Goal: Task Accomplishment & Management: Manage account settings

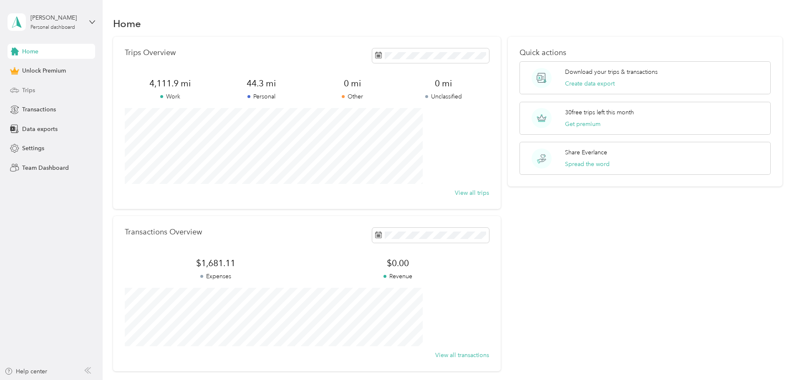
click at [24, 93] on span "Trips" at bounding box center [28, 90] width 13 height 9
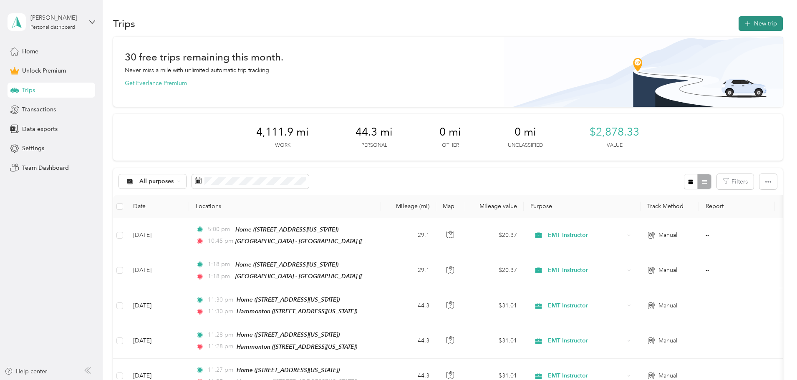
click at [738, 26] on button "New trip" at bounding box center [760, 23] width 44 height 15
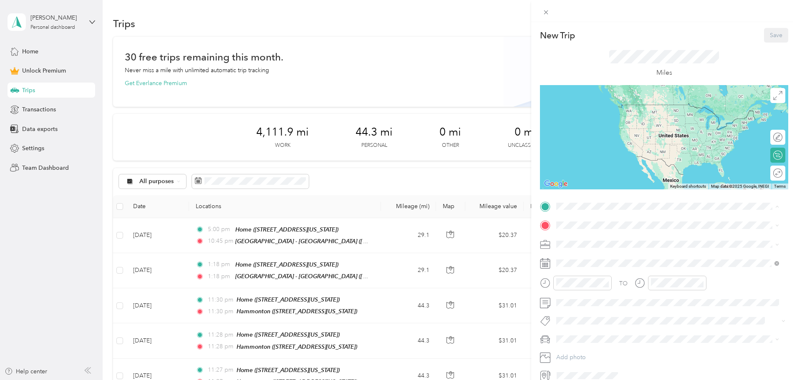
click at [581, 236] on strong "Home" at bounding box center [580, 240] width 16 height 8
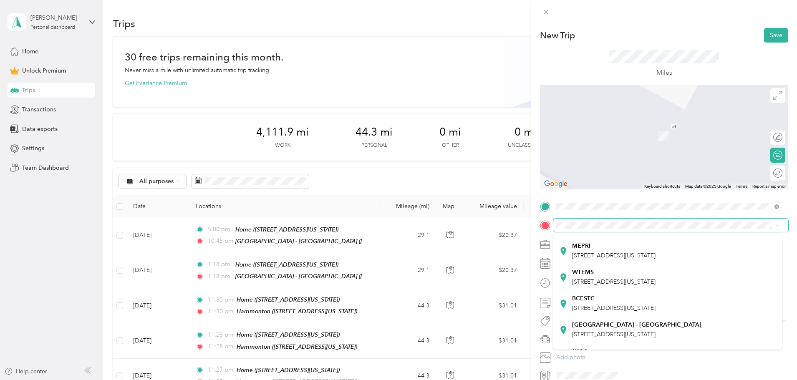
scroll to position [125, 0]
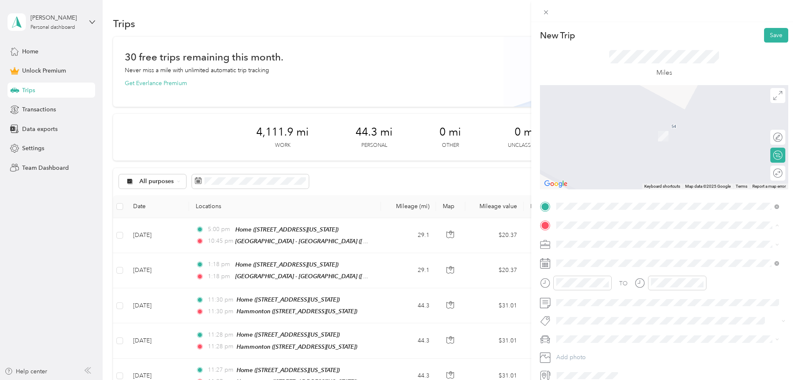
click at [605, 343] on ol "From your Favorite places Home [STREET_ADDRESS][US_STATE] AYS Mattress [STREET_…" at bounding box center [667, 291] width 229 height 117
click at [586, 229] on span at bounding box center [670, 225] width 235 height 13
click at [601, 327] on div "[GEOGRAPHIC_DATA] - [GEOGRAPHIC_DATA] [STREET_ADDRESS][US_STATE]" at bounding box center [636, 318] width 129 height 18
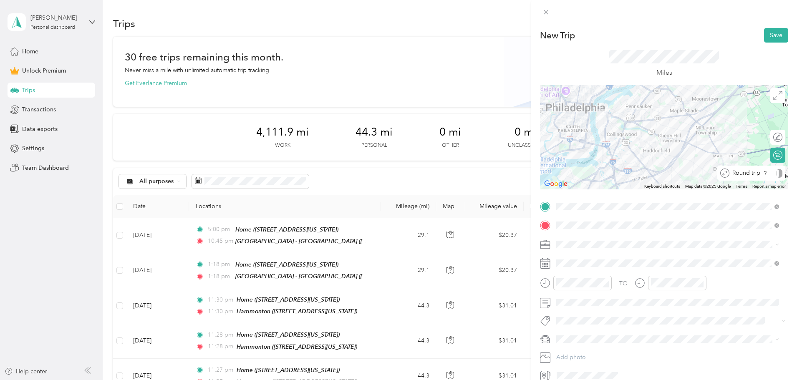
click at [772, 173] on div "Round trip" at bounding box center [755, 173] width 53 height 9
click at [772, 173] on div at bounding box center [773, 173] width 18 height 9
click at [571, 327] on div "EMT Instructor" at bounding box center [667, 331] width 217 height 9
click at [586, 258] on span at bounding box center [670, 262] width 235 height 13
click at [584, 259] on span at bounding box center [670, 262] width 235 height 13
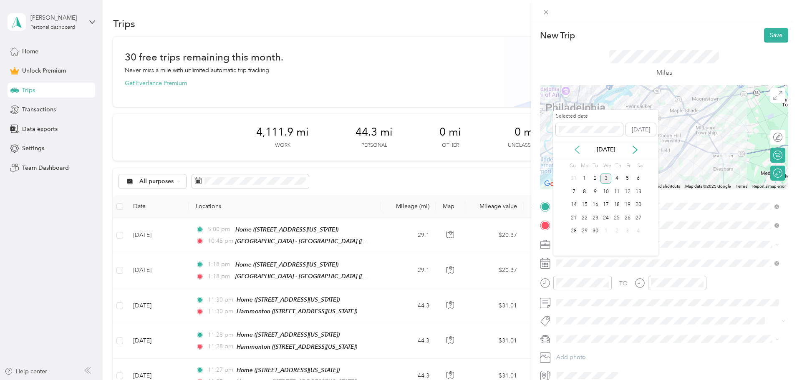
click at [578, 153] on icon at bounding box center [577, 150] width 8 height 8
click at [614, 232] on div "28" at bounding box center [616, 231] width 11 height 10
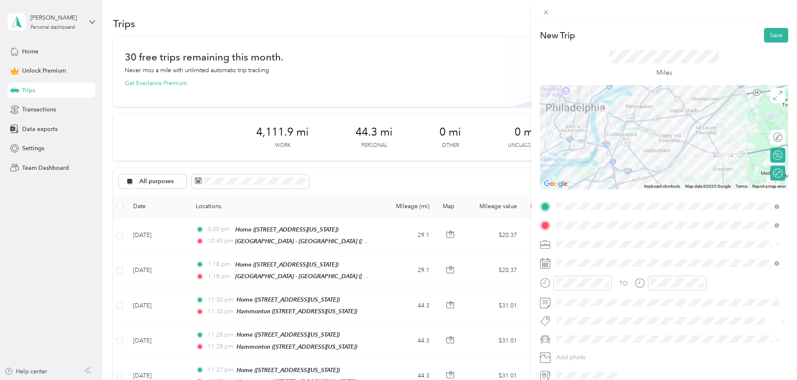
click at [573, 312] on li "Ford F350 Diesel" at bounding box center [667, 309] width 229 height 15
click at [768, 41] on button "Save" at bounding box center [776, 35] width 24 height 15
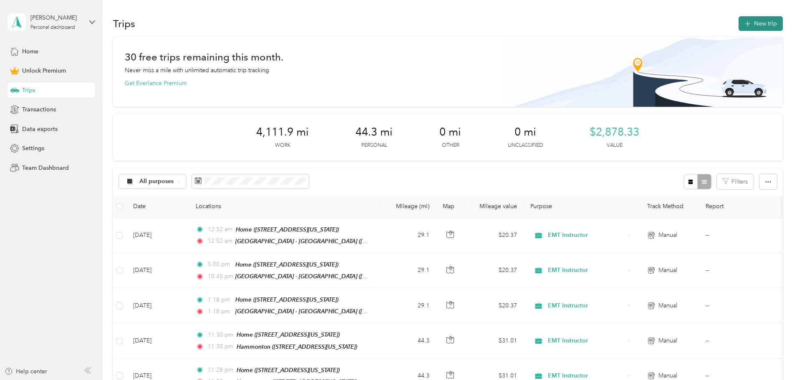
click at [738, 21] on button "New trip" at bounding box center [760, 23] width 44 height 15
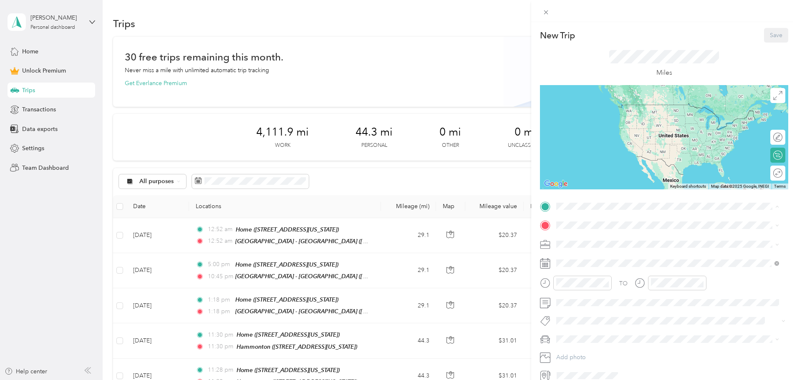
click at [586, 237] on strong "Home" at bounding box center [580, 240] width 16 height 8
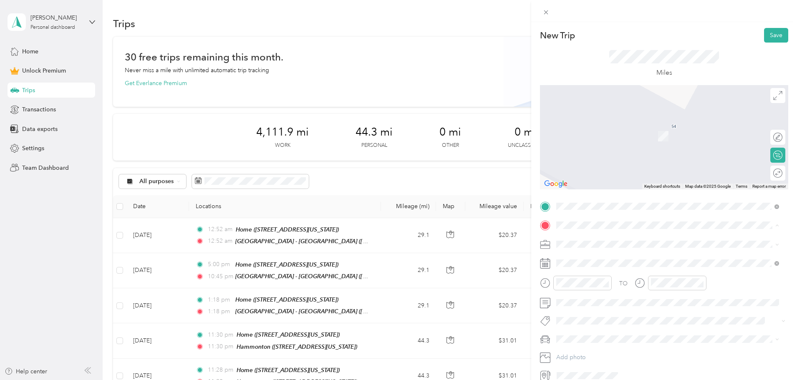
click at [593, 325] on div "[GEOGRAPHIC_DATA] - [GEOGRAPHIC_DATA] [STREET_ADDRESS][US_STATE]" at bounding box center [636, 322] width 129 height 18
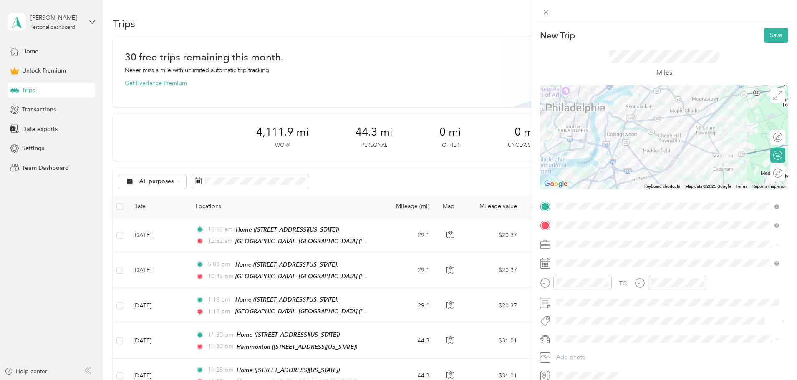
click at [567, 329] on span "EMT Instructor" at bounding box center [578, 331] width 38 height 7
click at [579, 259] on span at bounding box center [670, 262] width 235 height 13
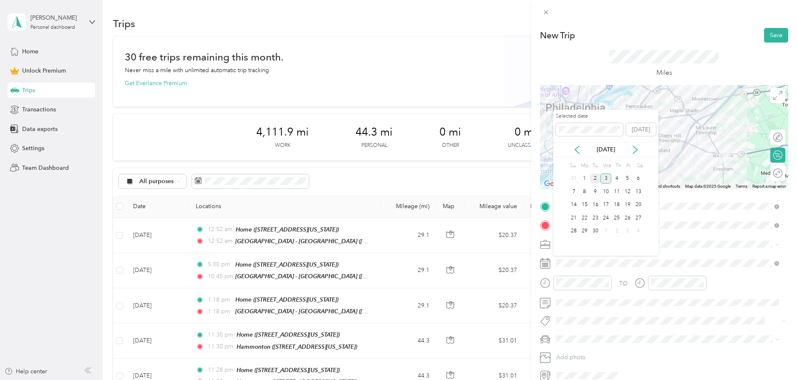
click at [596, 177] on div "2" at bounding box center [595, 178] width 11 height 10
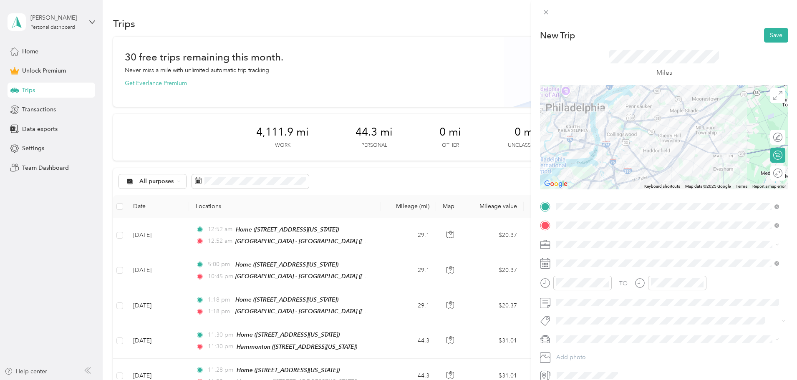
click at [591, 307] on span "Ford F350 Diesel" at bounding box center [581, 305] width 45 height 7
click at [770, 172] on div at bounding box center [773, 173] width 18 height 9
click at [769, 33] on button "Save" at bounding box center [776, 35] width 24 height 15
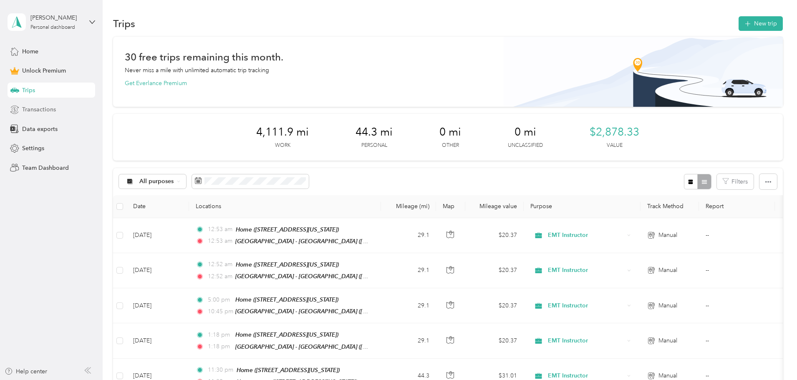
click at [40, 107] on span "Transactions" at bounding box center [39, 109] width 34 height 9
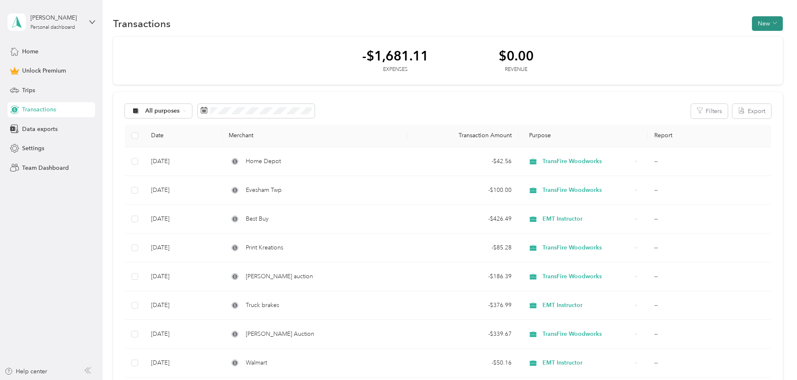
click at [752, 22] on button "New" at bounding box center [767, 23] width 31 height 15
click at [689, 39] on icon at bounding box center [690, 39] width 4 height 4
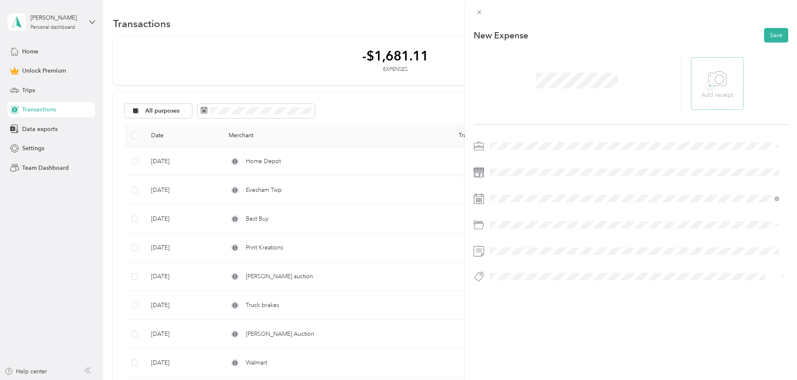
click at [708, 88] on icon at bounding box center [717, 79] width 19 height 23
click at [514, 216] on span "TransFire Woodworks" at bounding box center [522, 218] width 58 height 7
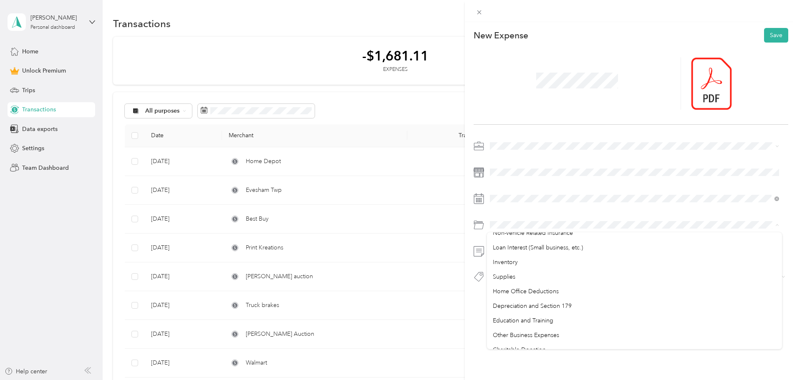
scroll to position [442, 0]
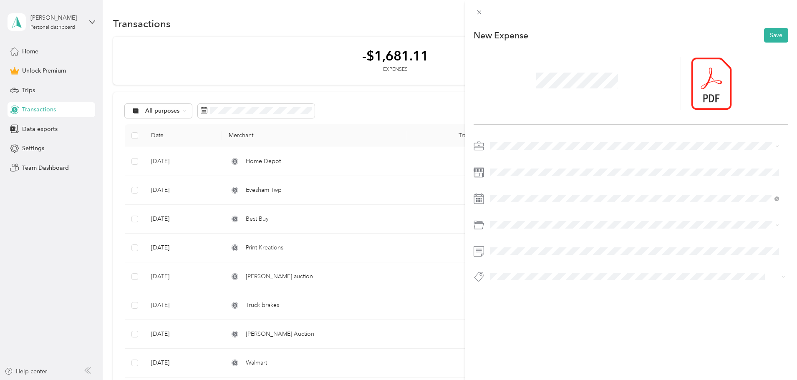
click at [518, 324] on span "Other Business Expenses" at bounding box center [526, 326] width 66 height 7
click at [771, 36] on button "Save" at bounding box center [776, 35] width 24 height 15
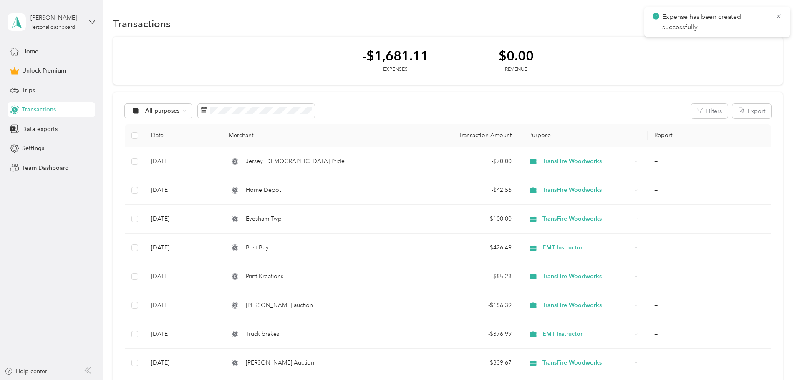
click at [779, 82] on div "-$1,681.11 Expenses $0.00 Revenue All purposes Filters Export Date Merchant Tra…" at bounding box center [447, 267] width 669 height 461
click at [776, 18] on icon at bounding box center [778, 17] width 7 height 8
